Goal: Task Accomplishment & Management: Manage account settings

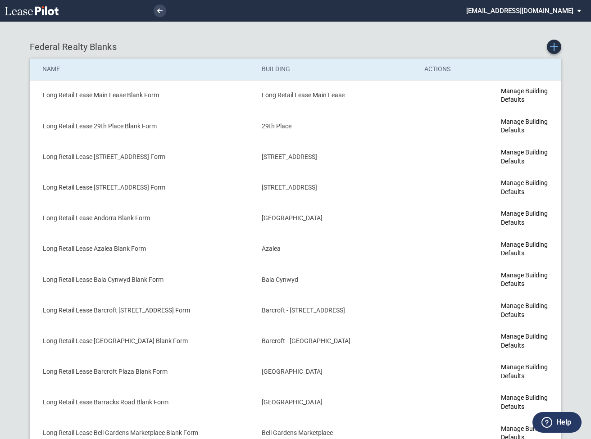
click at [555, 43] on use "Create new Blank Form" at bounding box center [554, 47] width 8 height 8
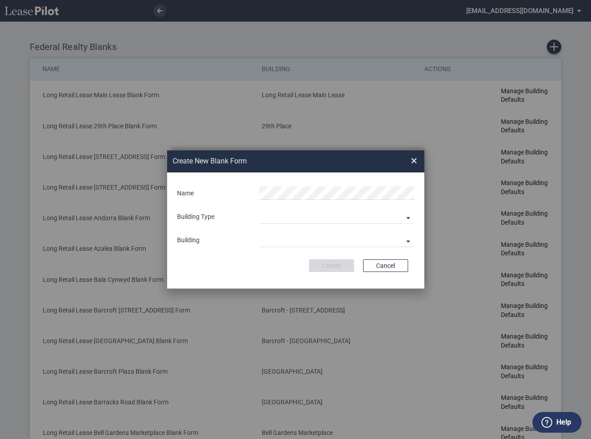
click at [259, 214] on div "Building Predefined Empty Building New Empty Building" at bounding box center [336, 217] width 165 height 14
click at [276, 221] on md-select "Building Predefined Empty Building New Empty Building" at bounding box center [337, 217] width 155 height 14
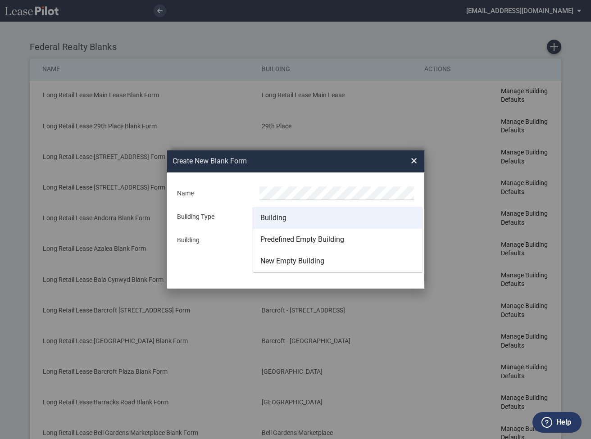
click at [276, 218] on div "Building" at bounding box center [273, 218] width 26 height 10
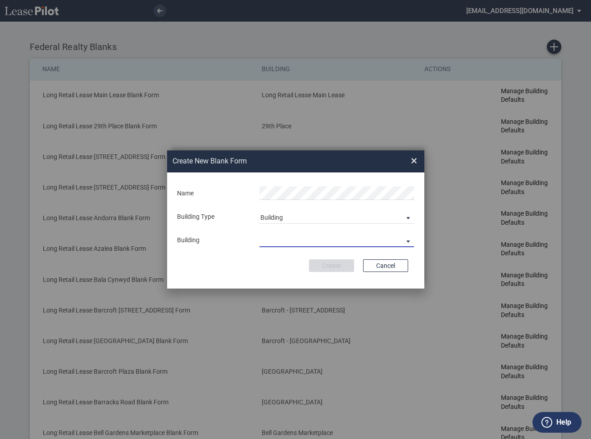
click at [282, 240] on md-select "29th Place 6464 Lincolnia Avenue 7770 Richmond Highway Andorra Azalea Bala Cynw…" at bounding box center [337, 241] width 155 height 14
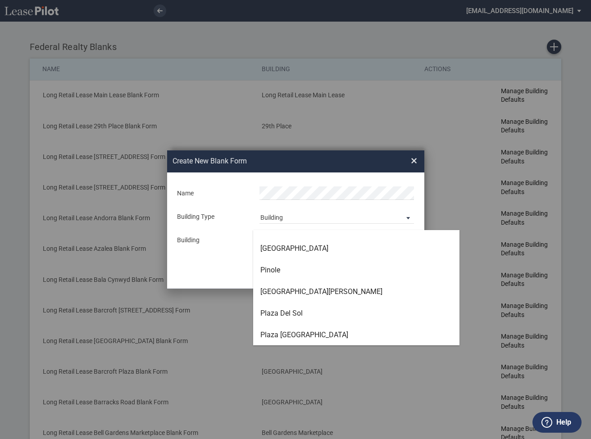
scroll to position [2091, 0]
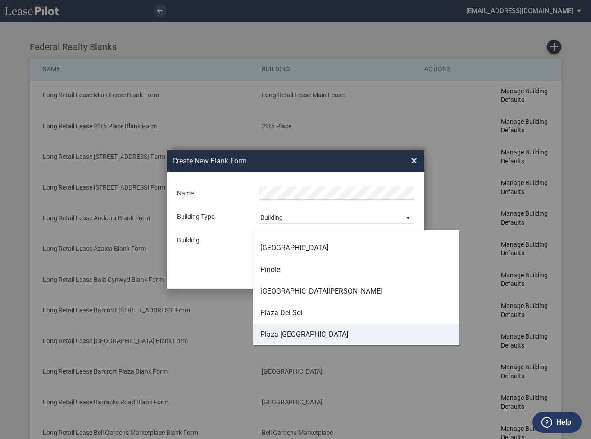
click at [283, 334] on div "Plaza [GEOGRAPHIC_DATA]" at bounding box center [304, 335] width 88 height 10
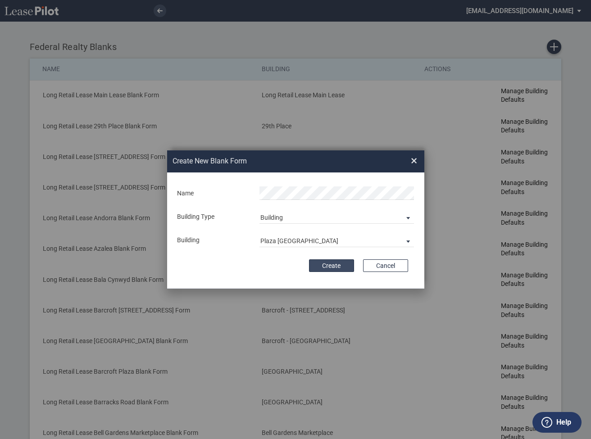
click at [340, 265] on button "Create" at bounding box center [331, 266] width 45 height 13
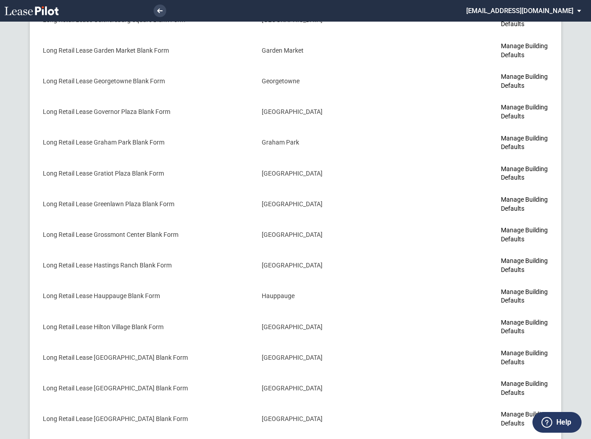
scroll to position [2244, 0]
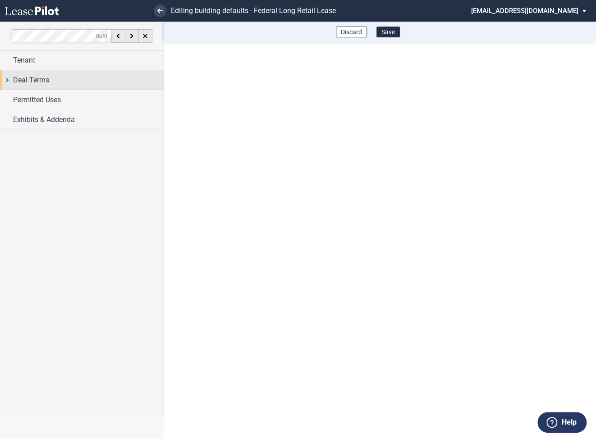
click at [8, 81] on div "Deal Terms" at bounding box center [82, 79] width 164 height 19
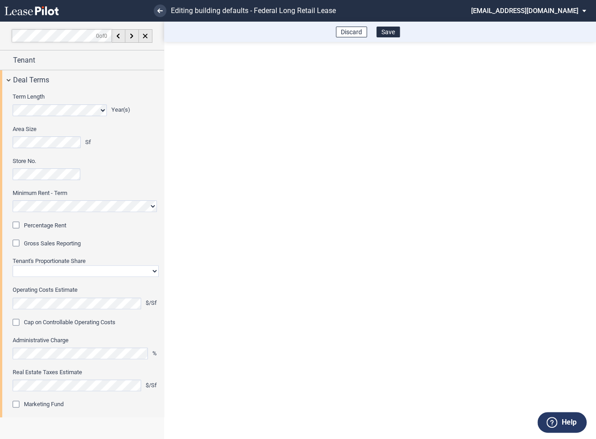
click at [18, 222] on div "Percentage Rent" at bounding box center [17, 226] width 9 height 9
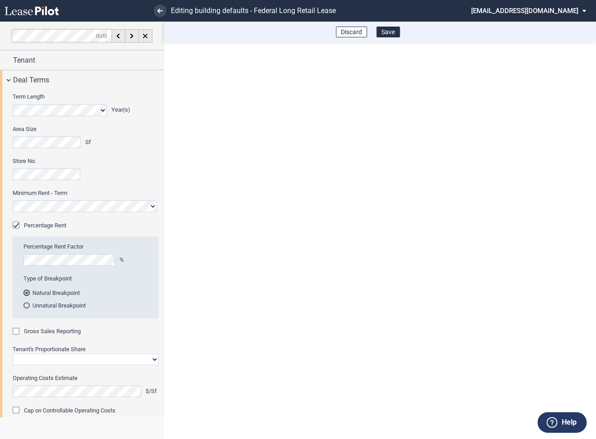
click at [17, 332] on div "Gross Sales Reporting" at bounding box center [17, 332] width 9 height 9
click at [32, 357] on select "Straight GLA Net Major" at bounding box center [86, 360] width 146 height 12
select select "straight GLA"
click at [13, 354] on select "Straight GLA Net Major" at bounding box center [86, 360] width 146 height 12
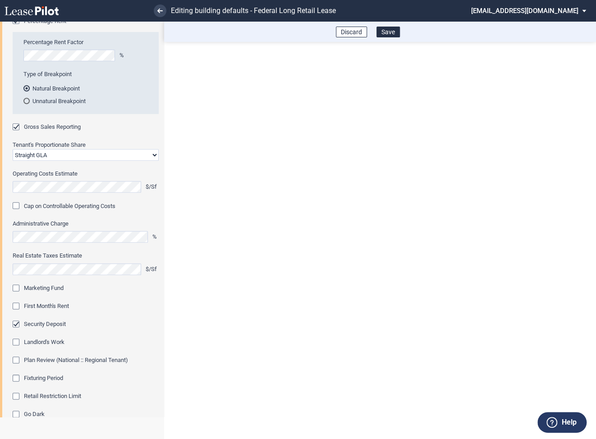
scroll to position [235, 0]
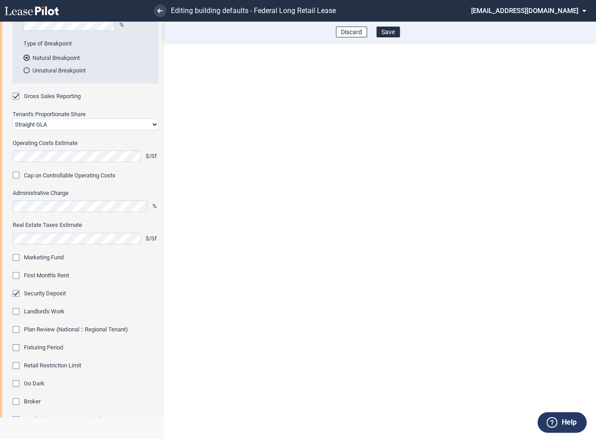
click at [14, 259] on div "Marketing Fund" at bounding box center [17, 258] width 9 height 9
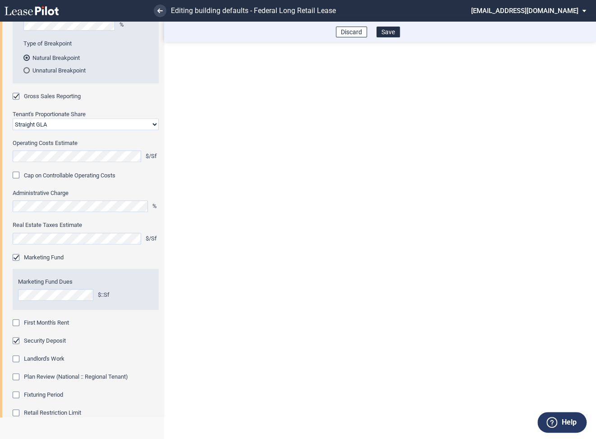
click at [19, 321] on div "First Month's Rent" at bounding box center [17, 323] width 9 height 9
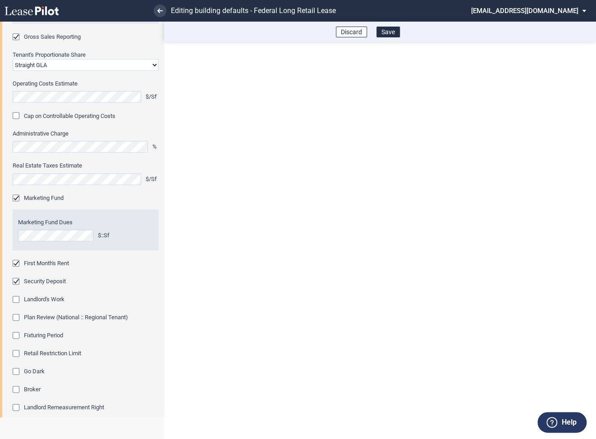
click at [18, 334] on div "Fixturing Period" at bounding box center [17, 336] width 9 height 9
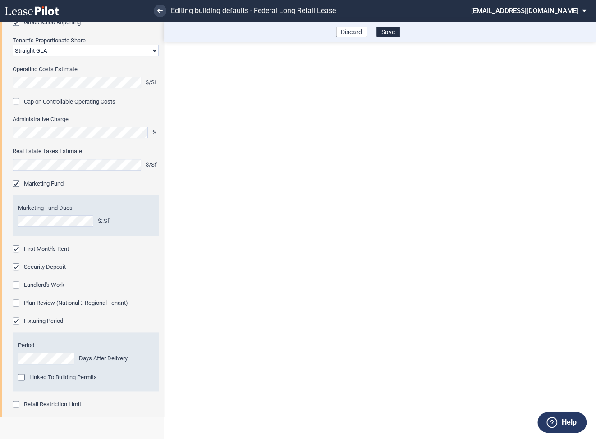
scroll to position [324, 0]
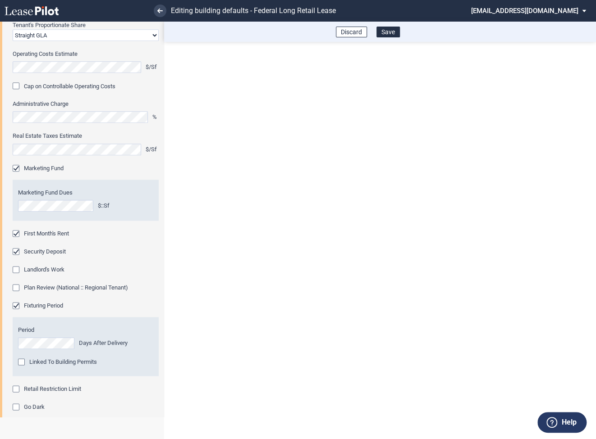
click at [17, 386] on div "Retail Restriction Limit" at bounding box center [17, 390] width 9 height 9
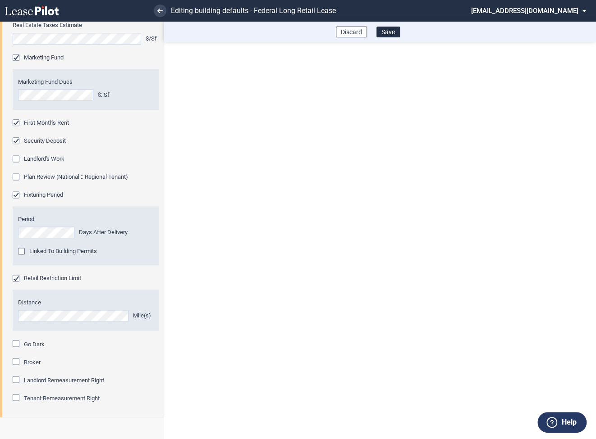
scroll to position [475, 0]
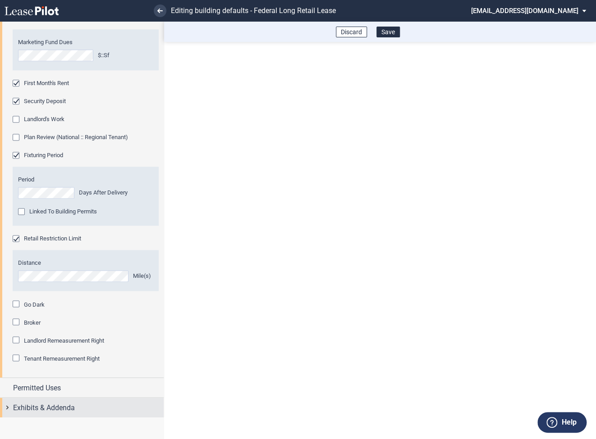
click at [8, 409] on div "Exhibits & Addenda" at bounding box center [82, 407] width 164 height 19
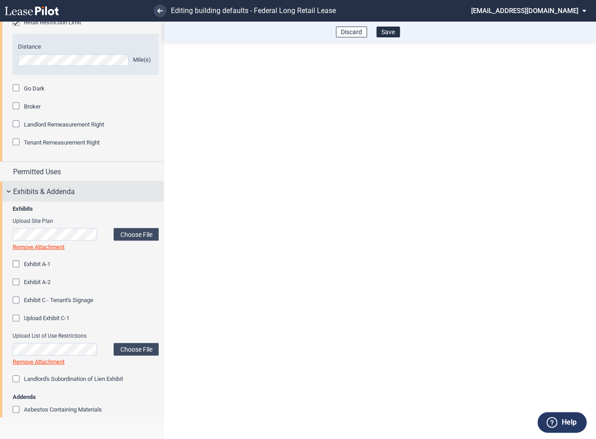
scroll to position [776, 0]
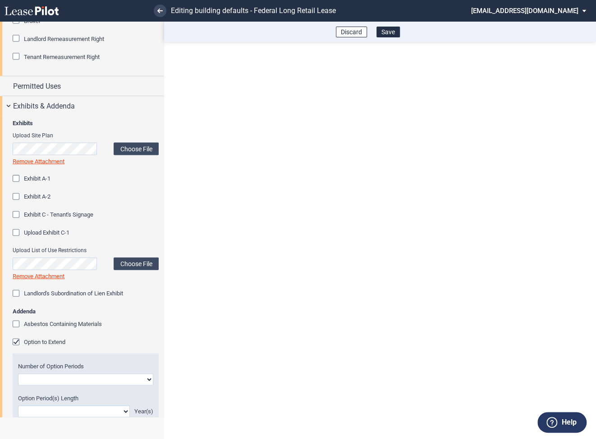
click at [18, 342] on div "Option to Extend" at bounding box center [17, 343] width 9 height 9
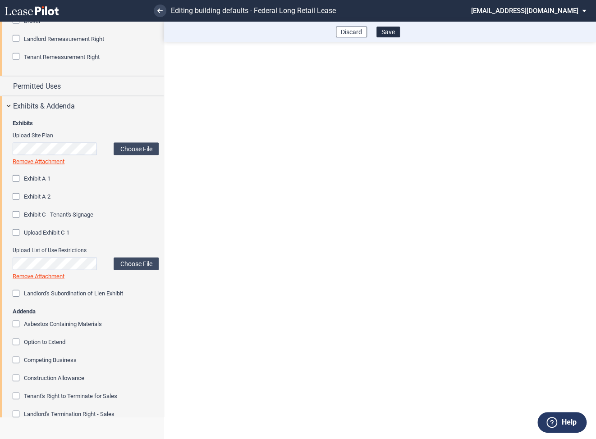
scroll to position [932, 0]
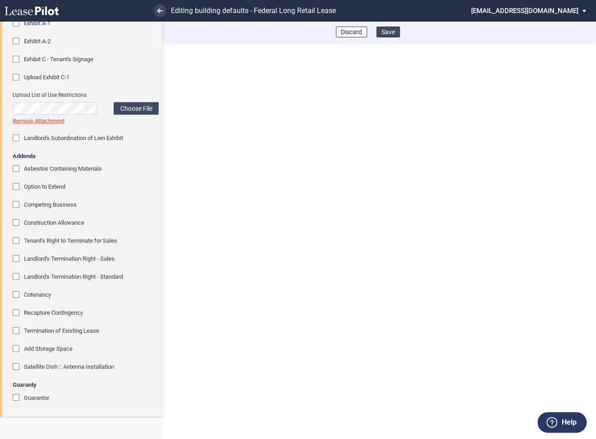
click at [388, 33] on button "Save" at bounding box center [387, 32] width 23 height 11
